Goal: Navigation & Orientation: Go to known website

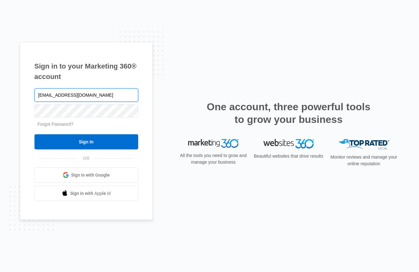
drag, startPoint x: 51, startPoint y: 95, endPoint x: -4, endPoint y: 91, distance: 55.1
click at [0, 91] on html "Sign in to your Marketing 360® account shaktispringsayurveda@gmail.com Forgot P…" at bounding box center [209, 136] width 419 height 272
type input "[EMAIL_ADDRESS][DOMAIN_NAME]"
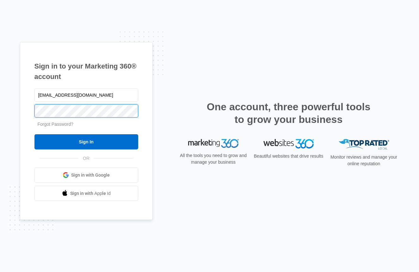
click at [86, 142] on input "Sign In" at bounding box center [86, 141] width 104 height 15
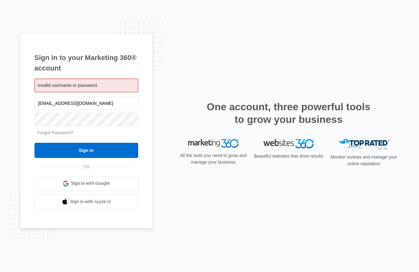
click at [74, 83] on span "Invalid username or password." at bounding box center [68, 85] width 60 height 5
click at [94, 184] on span "Sign in with Google" at bounding box center [90, 183] width 39 height 7
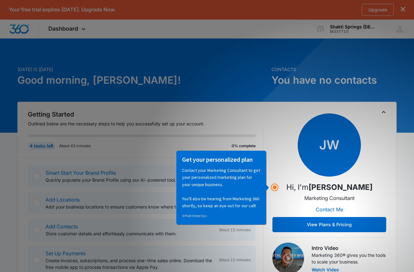
click at [238, 122] on p "Outlined below are the necessary steps to help you successfully set up your acc…" at bounding box center [146, 123] width 236 height 7
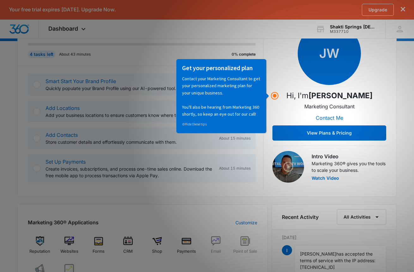
scroll to position [213, 0]
